Goal: Entertainment & Leisure: Consume media (video, audio)

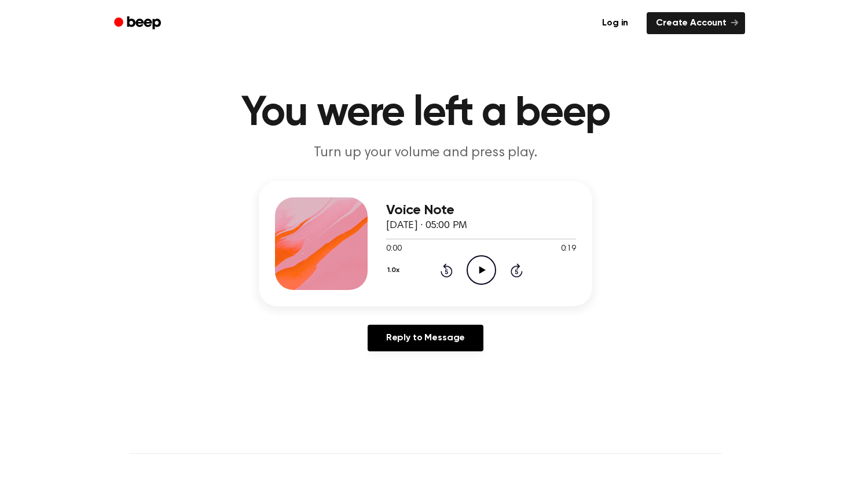
click at [485, 271] on icon "Play Audio" at bounding box center [482, 270] width 30 height 30
click at [487, 276] on icon "Play Audio" at bounding box center [482, 270] width 30 height 30
click at [478, 266] on icon "Play Audio" at bounding box center [482, 270] width 30 height 30
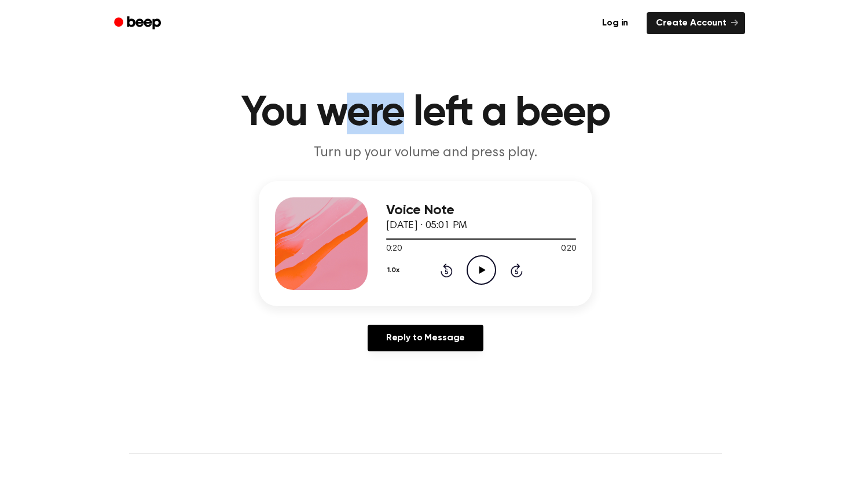
drag, startPoint x: 405, startPoint y: 127, endPoint x: 336, endPoint y: 104, distance: 72.9
click at [336, 104] on h1 "You were left a beep" at bounding box center [425, 114] width 593 height 42
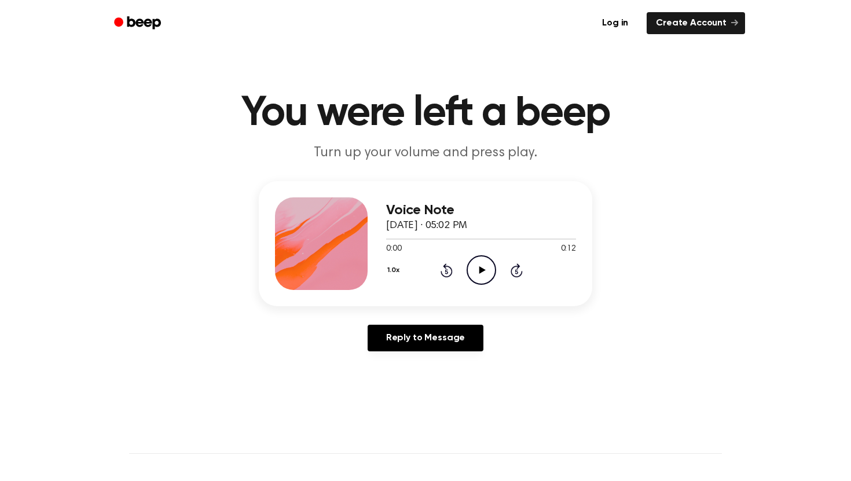
click at [471, 270] on icon "Play Audio" at bounding box center [482, 270] width 30 height 30
click at [475, 262] on icon "Play Audio" at bounding box center [482, 270] width 30 height 30
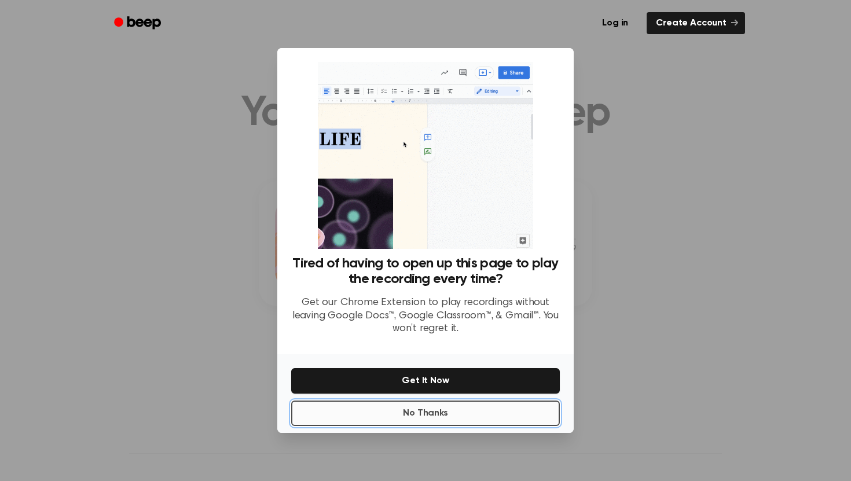
click at [473, 406] on button "No Thanks" at bounding box center [425, 413] width 269 height 25
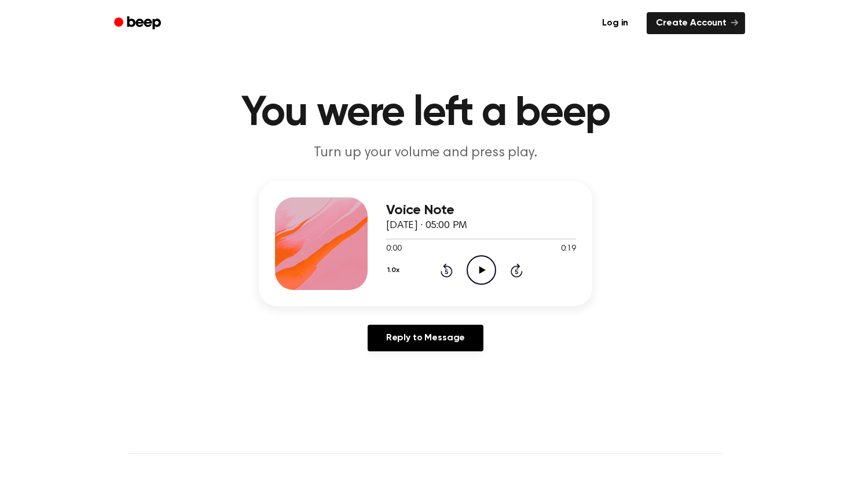
click at [479, 278] on icon "Play Audio" at bounding box center [482, 270] width 30 height 30
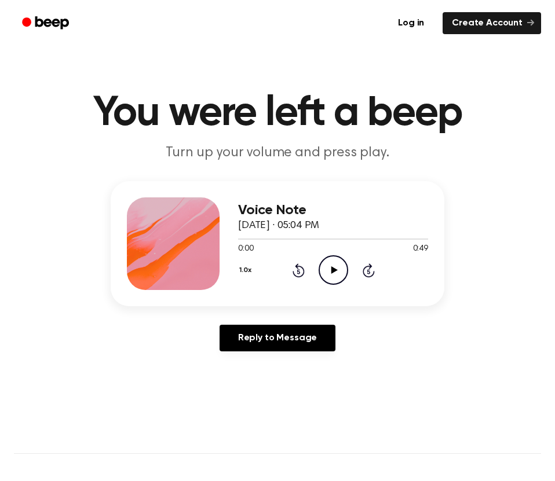
click at [328, 268] on icon "Play Audio" at bounding box center [333, 270] width 30 height 30
click at [319, 281] on icon "Play Audio" at bounding box center [333, 270] width 30 height 30
click at [333, 276] on icon "Play Audio" at bounding box center [333, 270] width 30 height 30
